Goal: Transaction & Acquisition: Book appointment/travel/reservation

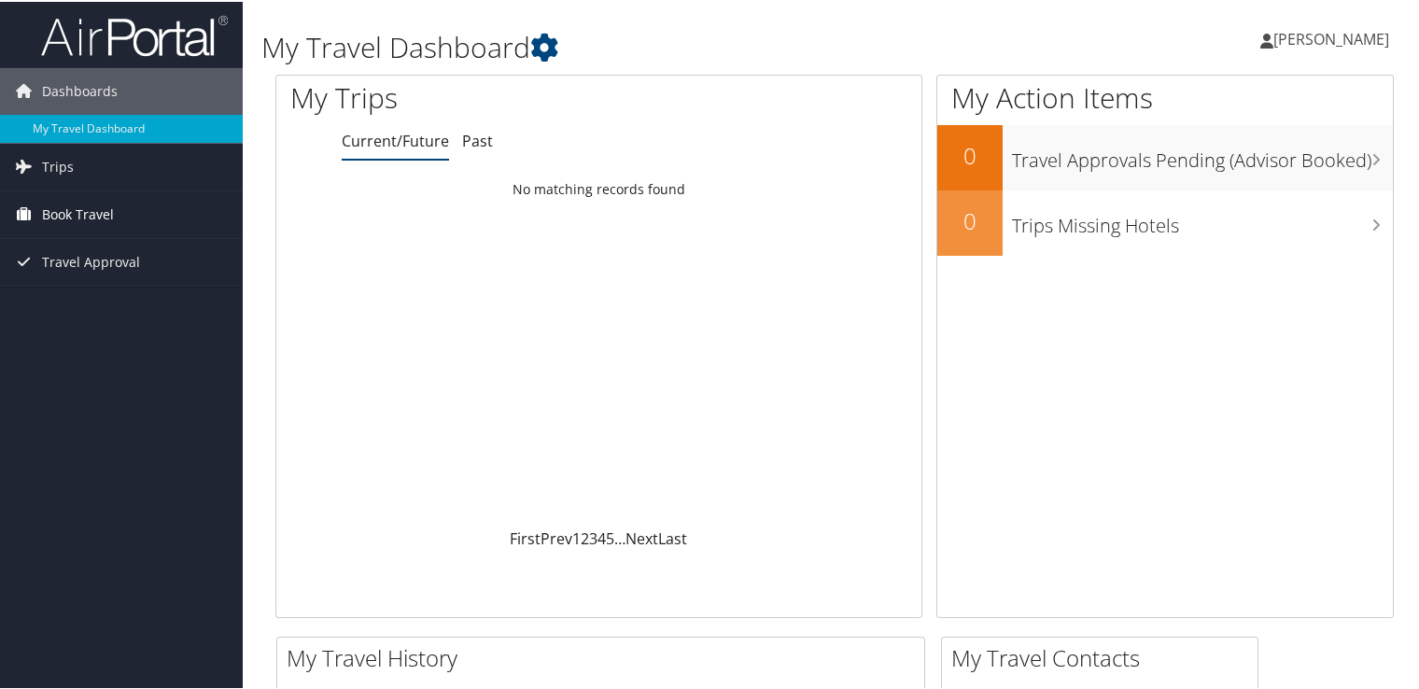
click at [119, 207] on link "Book Travel" at bounding box center [121, 213] width 243 height 47
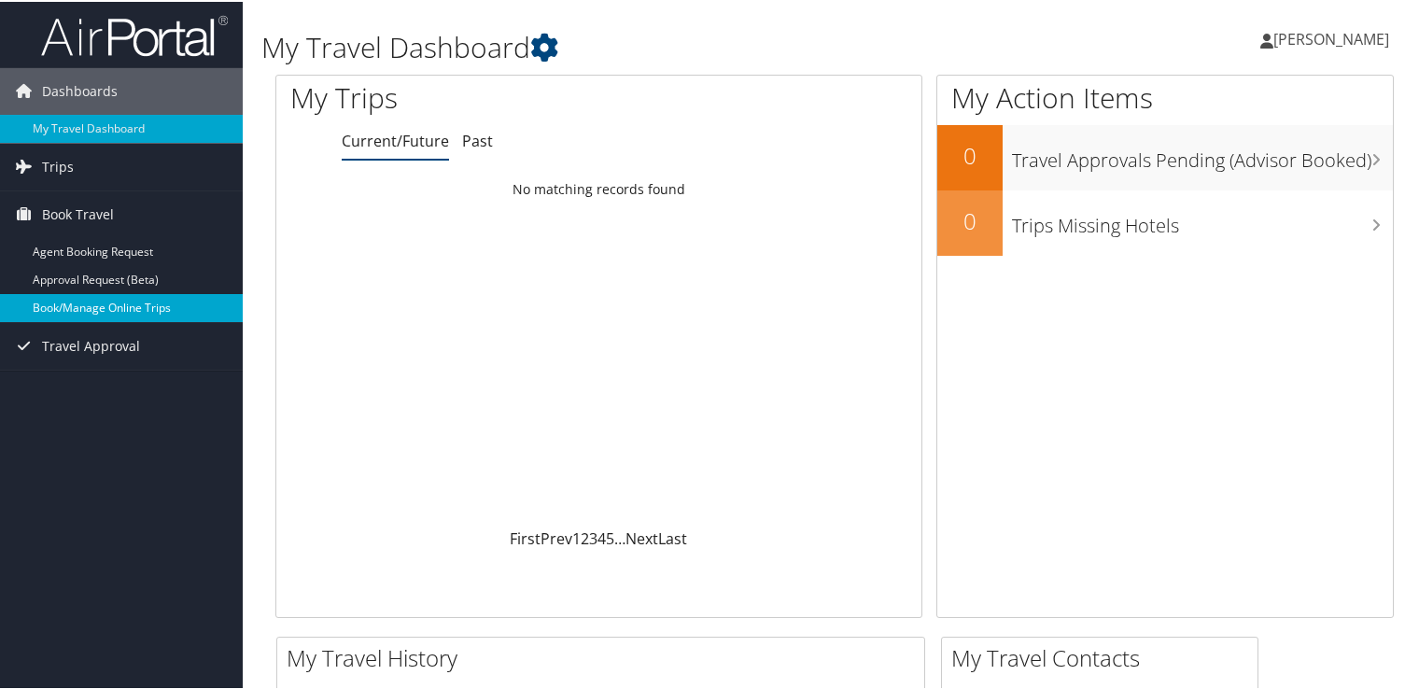
click at [128, 293] on link "Book/Manage Online Trips" at bounding box center [121, 306] width 243 height 28
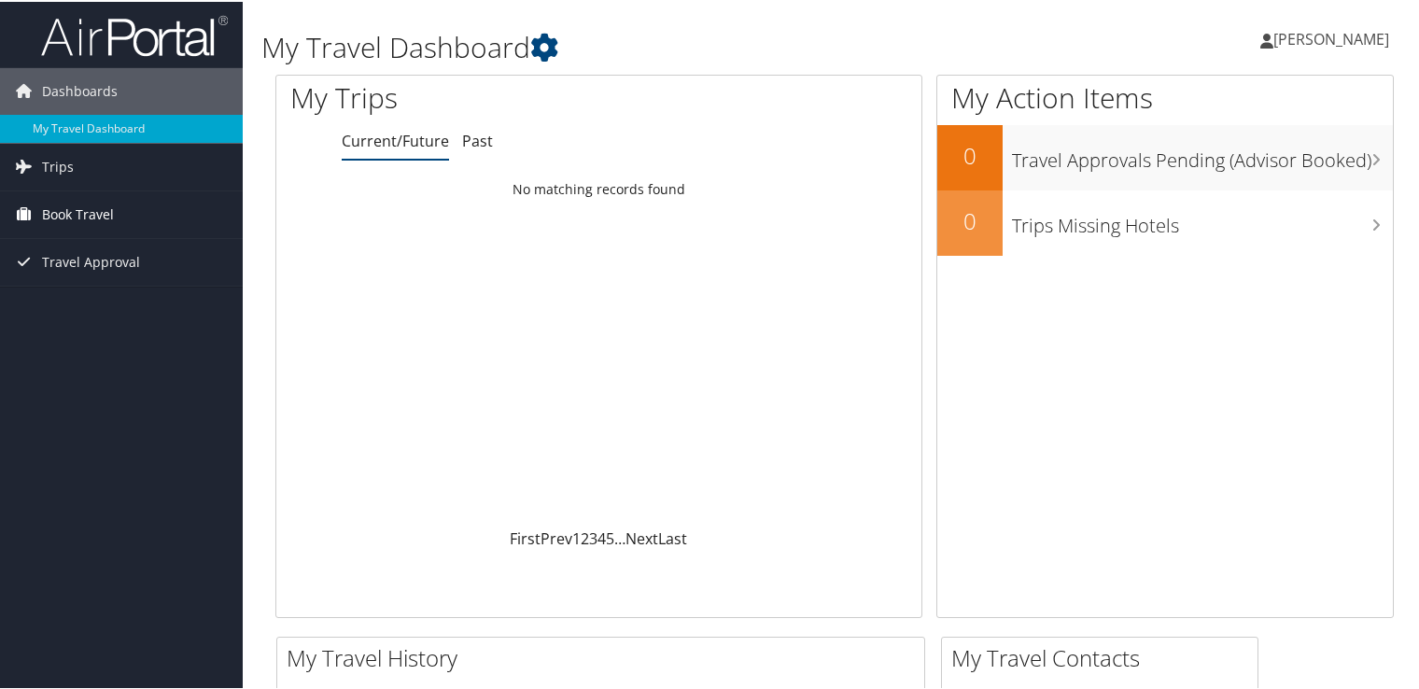
click at [63, 220] on span "Book Travel" at bounding box center [78, 213] width 72 height 47
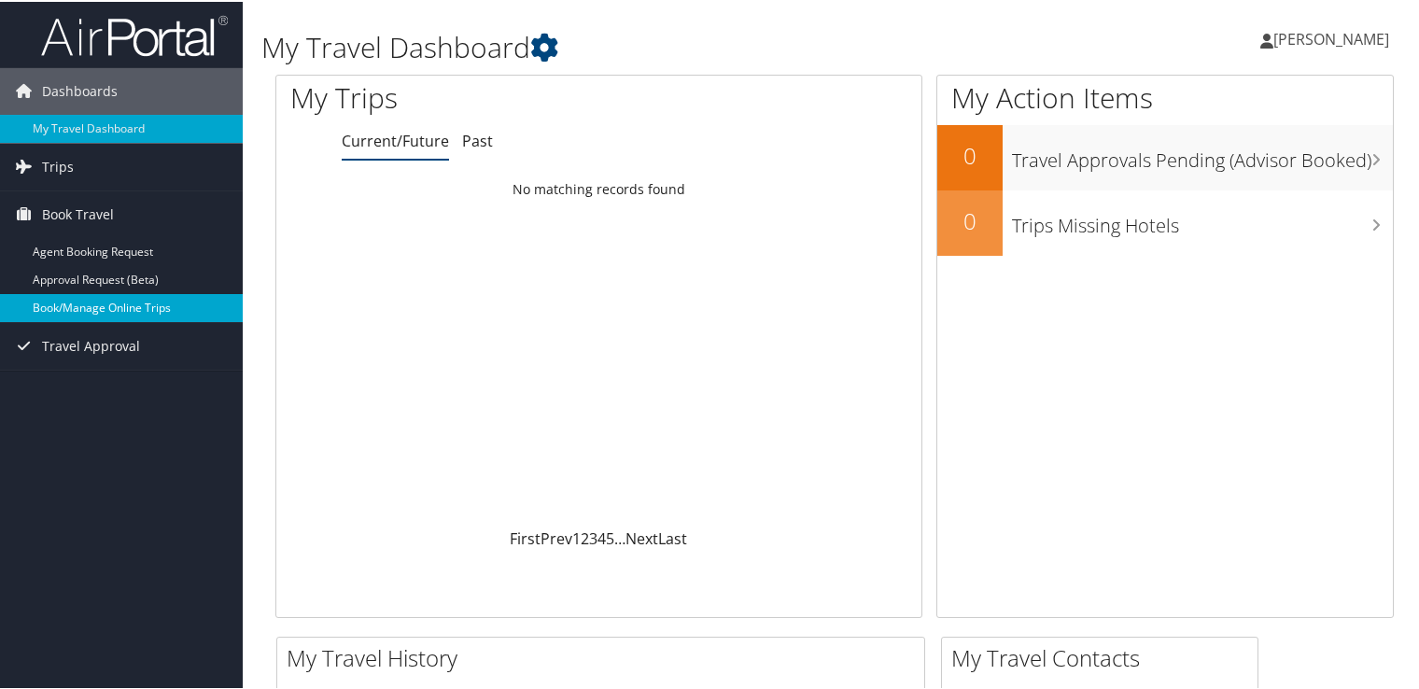
click at [126, 316] on link "Book/Manage Online Trips" at bounding box center [121, 306] width 243 height 28
